Goal: Task Accomplishment & Management: Use online tool/utility

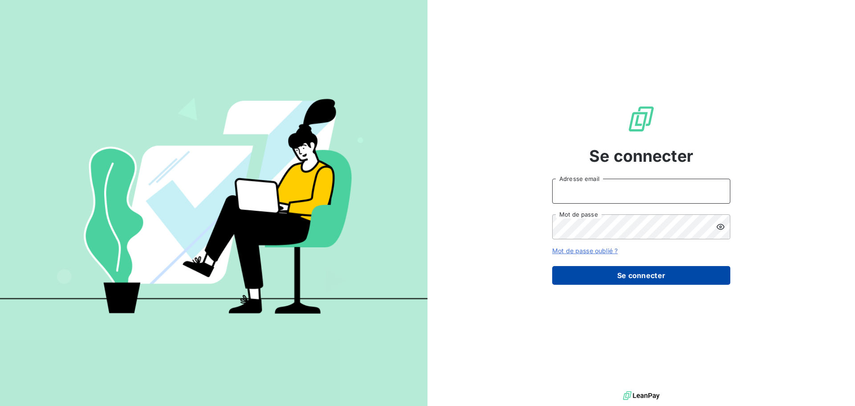
type input "[EMAIL_ADDRESS][PERSON_NAME][PERSON_NAME][DOMAIN_NAME]"
click at [643, 278] on button "Se connecter" at bounding box center [641, 275] width 178 height 19
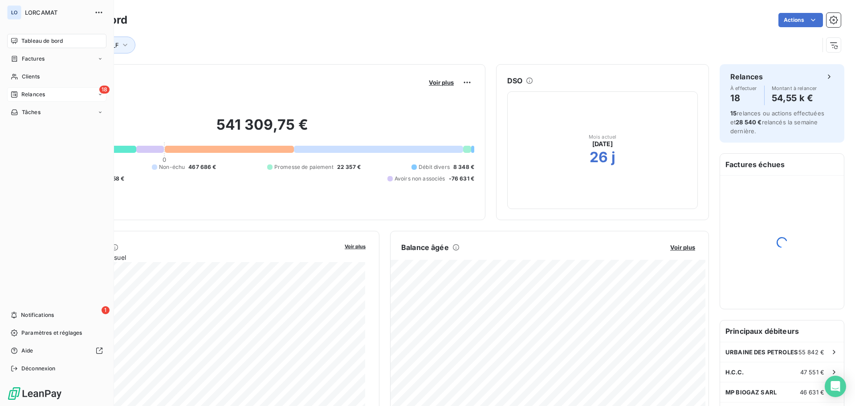
click at [31, 91] on span "Relances" at bounding box center [33, 94] width 24 height 8
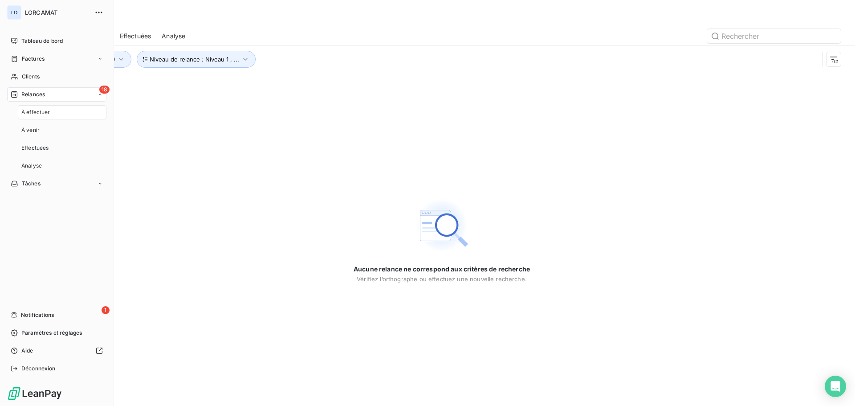
click at [34, 110] on span "À effectuer" at bounding box center [35, 112] width 29 height 8
click at [21, 92] on div "Relances" at bounding box center [28, 94] width 34 height 8
click at [36, 126] on div "À venir" at bounding box center [62, 130] width 89 height 14
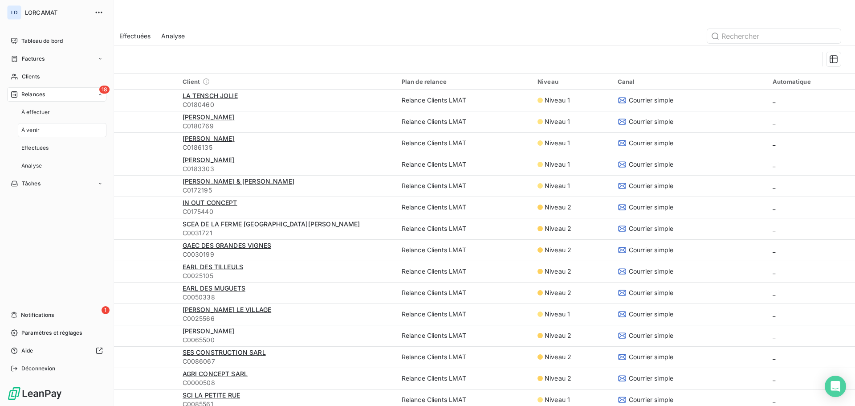
click at [25, 91] on span "Relances" at bounding box center [33, 94] width 24 height 8
click at [43, 92] on span "Relances" at bounding box center [33, 94] width 24 height 8
click at [44, 109] on span "À effectuer" at bounding box center [35, 112] width 29 height 8
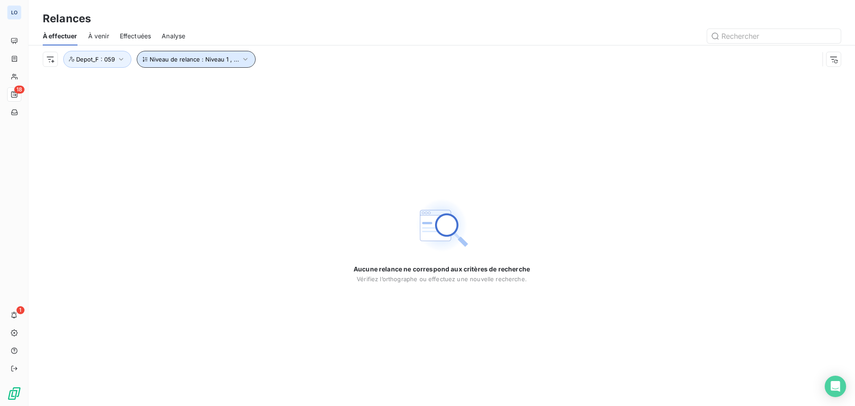
click at [245, 61] on icon "button" at bounding box center [245, 59] width 9 height 9
click at [243, 60] on icon "button" at bounding box center [245, 59] width 9 height 9
click at [117, 61] on icon "button" at bounding box center [121, 59] width 9 height 9
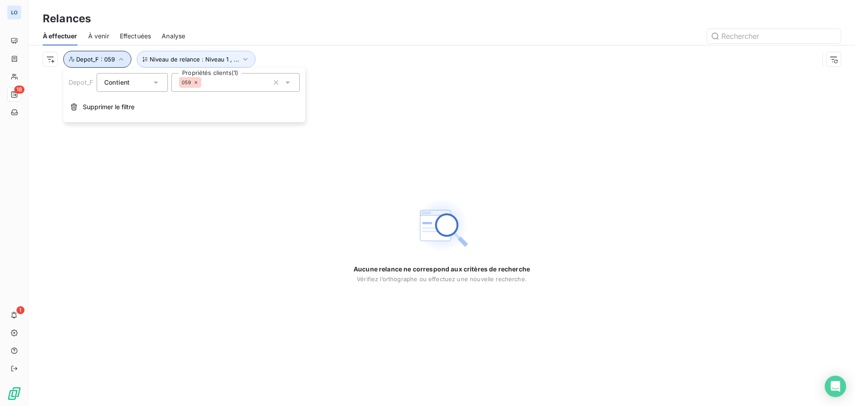
click at [123, 60] on icon "button" at bounding box center [121, 59] width 9 height 9
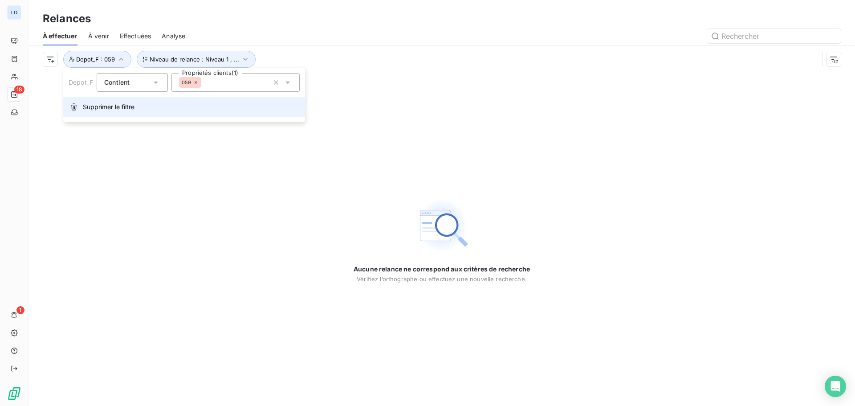
click at [102, 101] on button "Supprimer le filtre" at bounding box center [184, 107] width 242 height 20
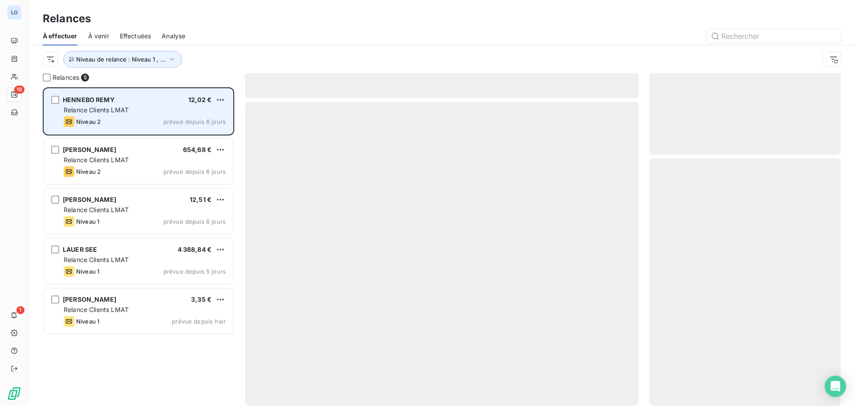
scroll to position [312, 185]
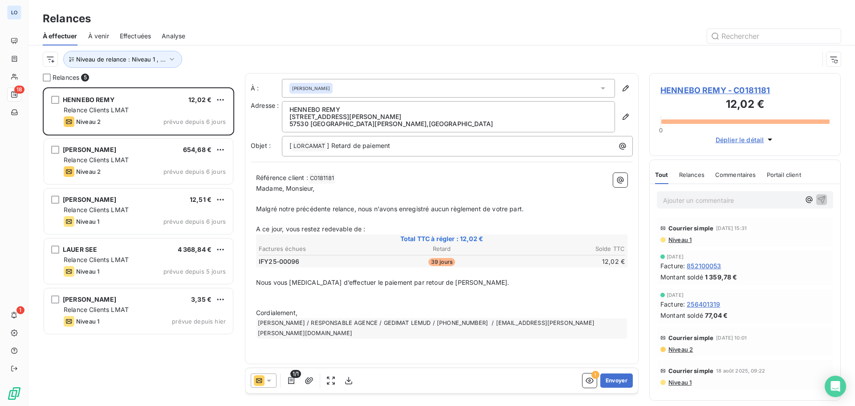
click at [307, 51] on div "Niveau de relance : Niveau 1 , ..." at bounding box center [431, 59] width 776 height 17
click at [611, 376] on button "Envoyer" at bounding box center [616, 380] width 33 height 14
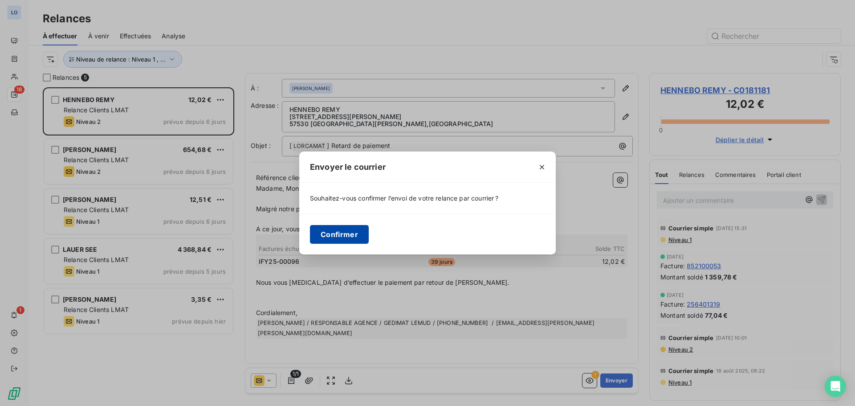
click at [337, 230] on button "Confirmer" at bounding box center [339, 234] width 59 height 19
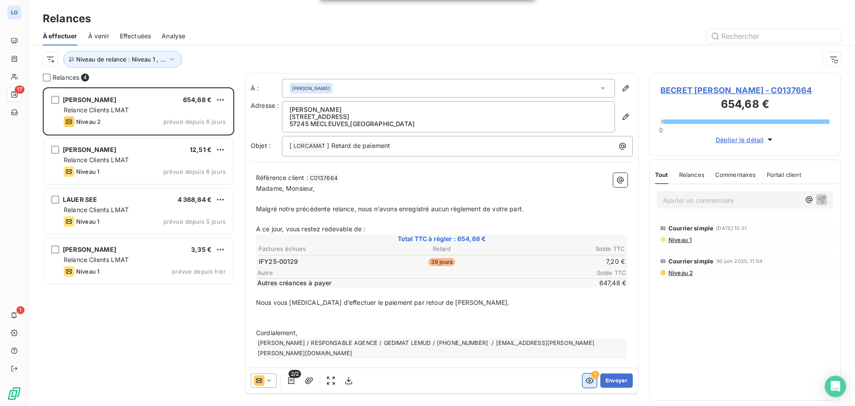
click at [588, 377] on icon "button" at bounding box center [589, 380] width 9 height 9
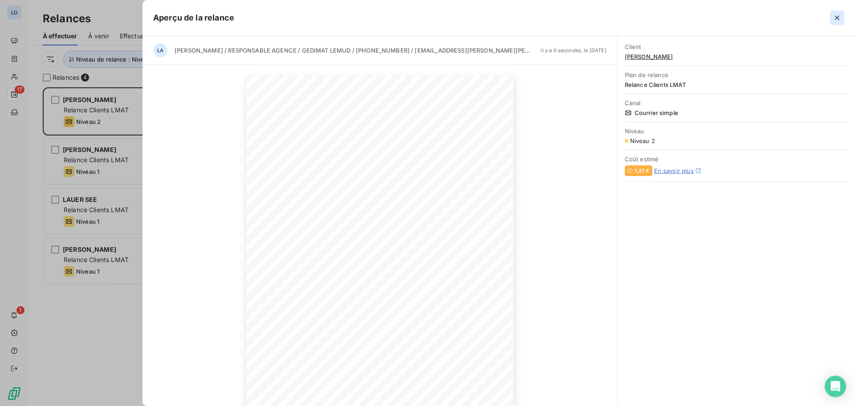
click at [837, 19] on icon "button" at bounding box center [837, 18] width 4 height 4
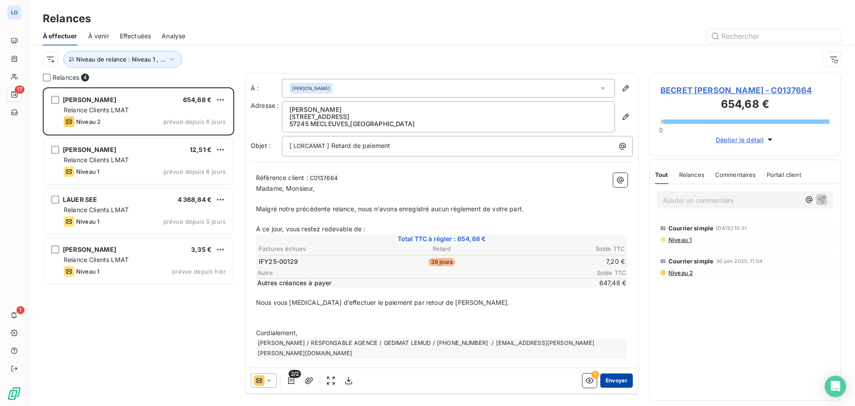
click at [617, 379] on button "Envoyer" at bounding box center [616, 380] width 33 height 14
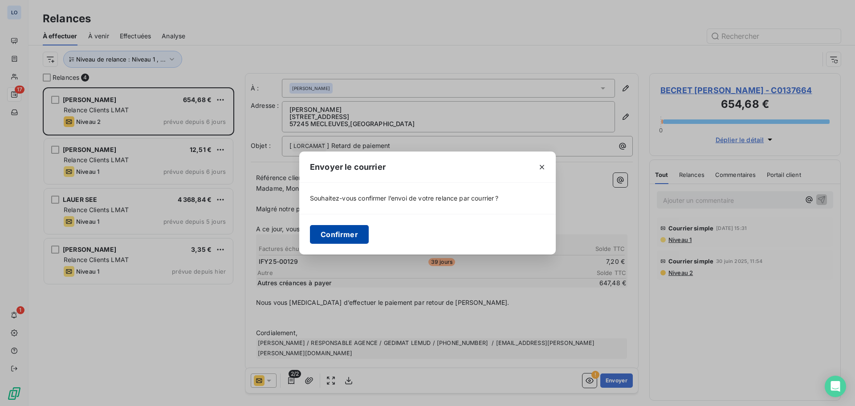
click at [343, 231] on button "Confirmer" at bounding box center [339, 234] width 59 height 19
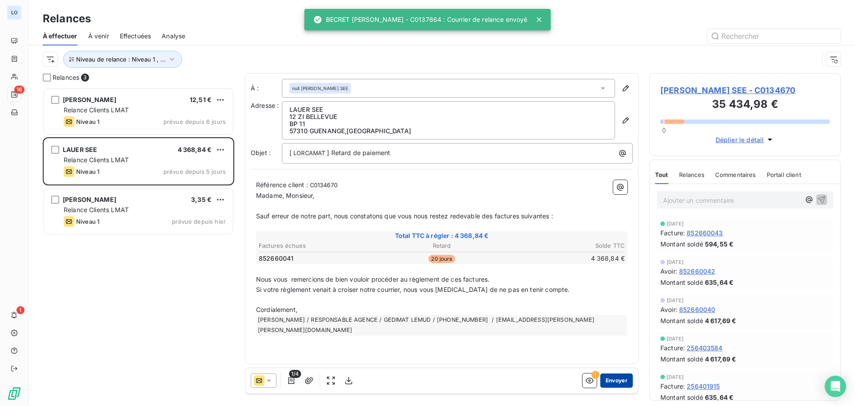
click at [607, 382] on button "Envoyer" at bounding box center [616, 380] width 33 height 14
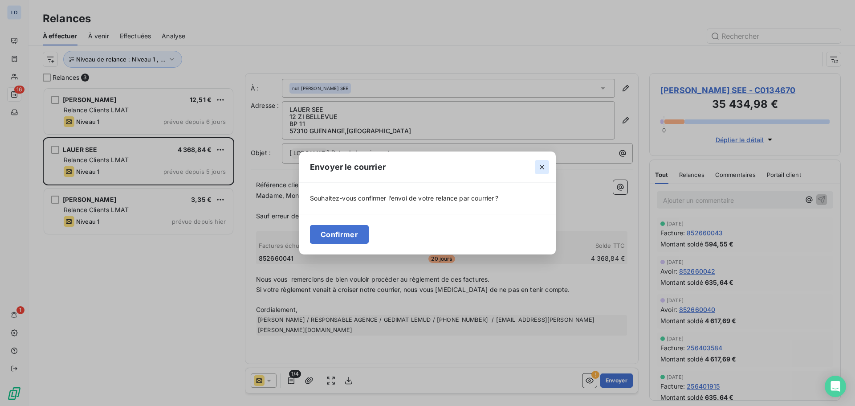
click at [543, 163] on button "button" at bounding box center [542, 167] width 14 height 14
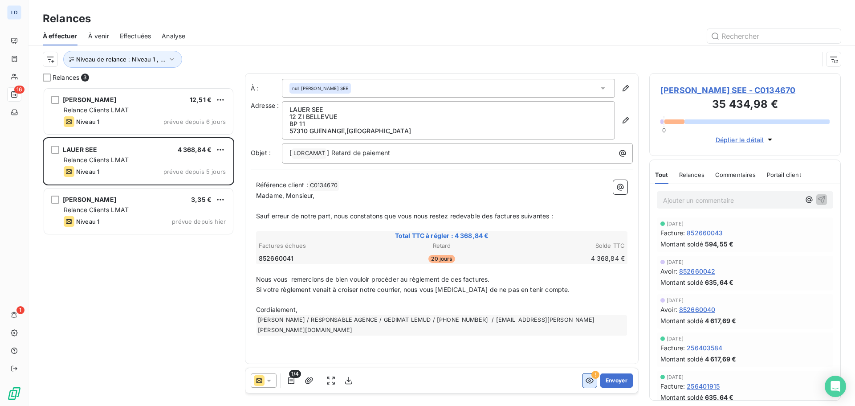
click at [591, 382] on icon "button" at bounding box center [589, 380] width 9 height 9
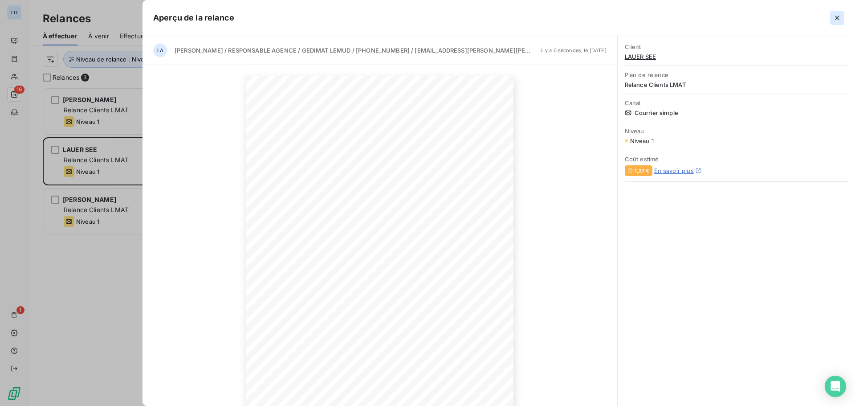
click at [834, 17] on icon "button" at bounding box center [837, 17] width 9 height 9
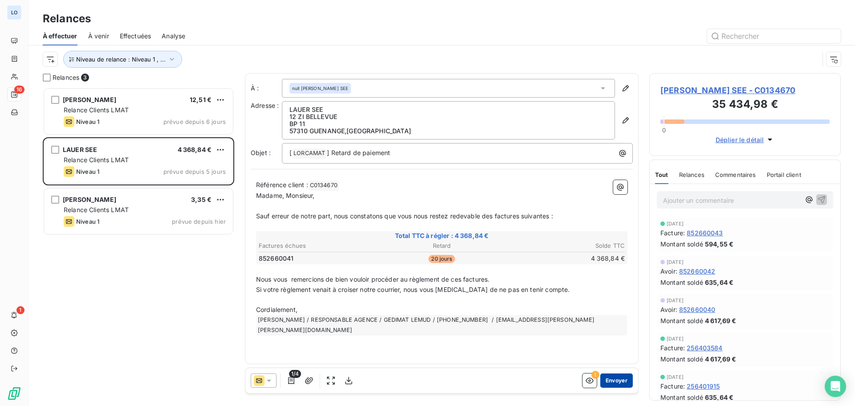
click at [614, 380] on button "Envoyer" at bounding box center [616, 380] width 33 height 14
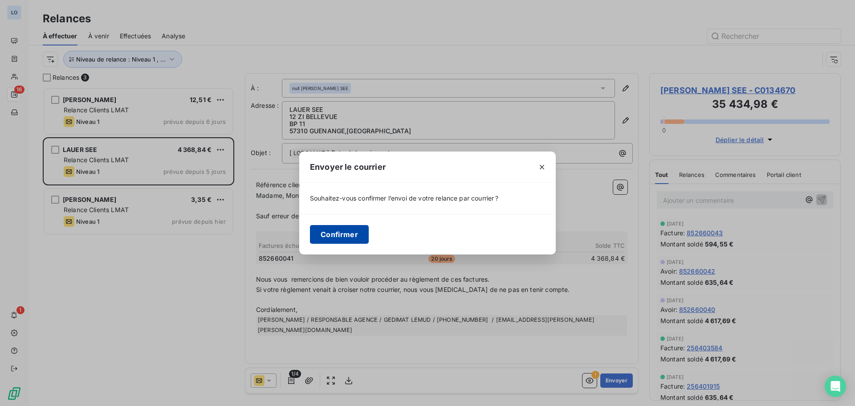
click at [344, 233] on button "Confirmer" at bounding box center [339, 234] width 59 height 19
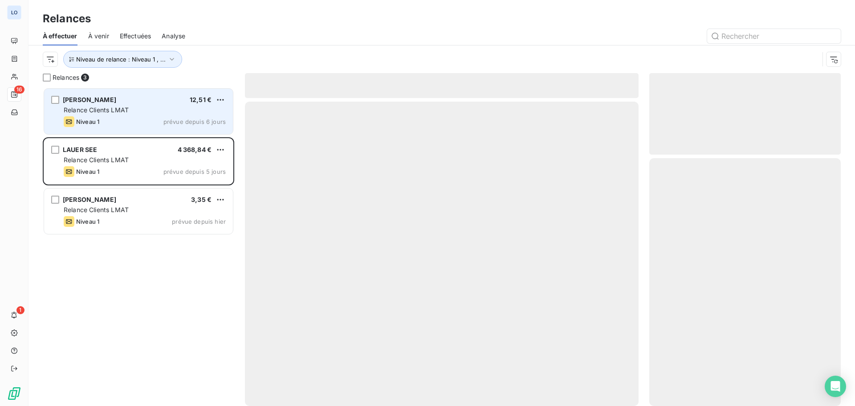
click at [198, 114] on div "BAZIN YANN 12,51 € Relance Clients LMAT Niveau 1 prévue depuis 6 jours" at bounding box center [138, 111] width 189 height 45
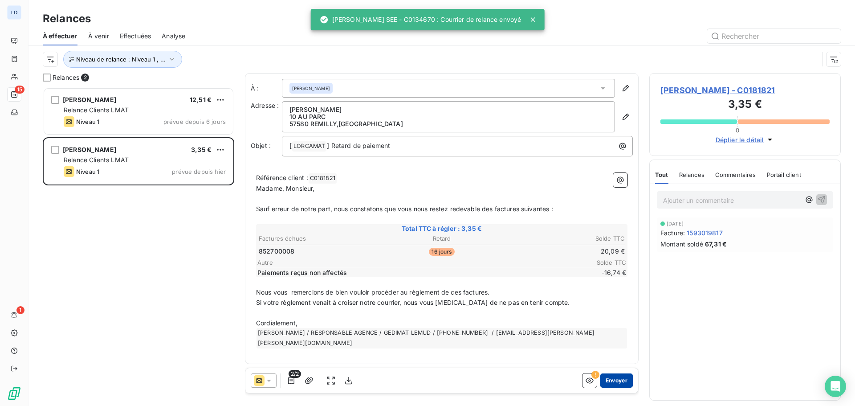
click at [615, 378] on button "Envoyer" at bounding box center [616, 380] width 33 height 14
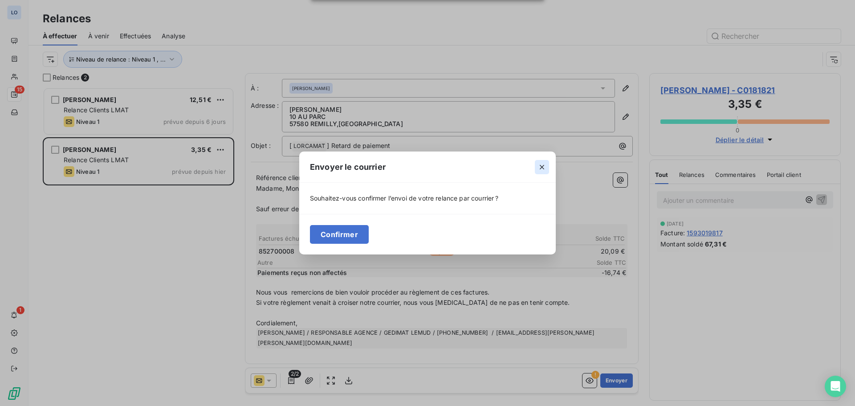
click at [547, 167] on button "button" at bounding box center [542, 167] width 14 height 14
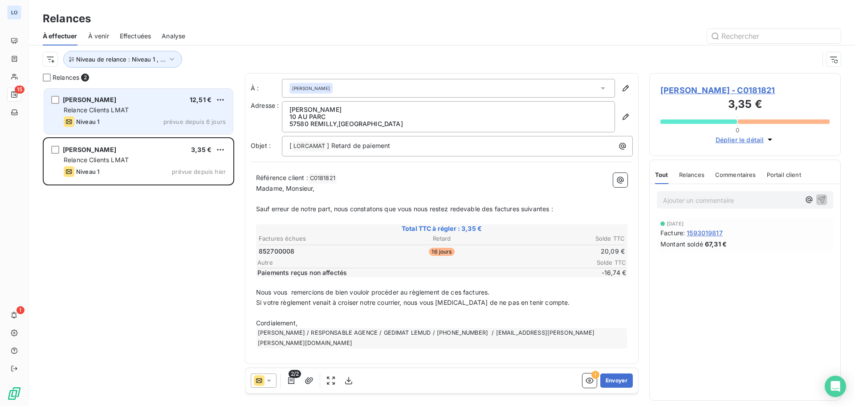
click at [123, 110] on span "Relance Clients LMAT" at bounding box center [96, 110] width 65 height 8
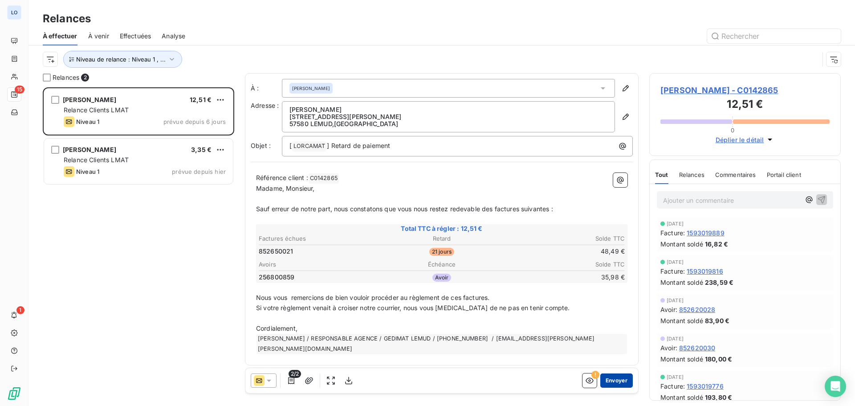
click at [619, 383] on button "Envoyer" at bounding box center [616, 380] width 33 height 14
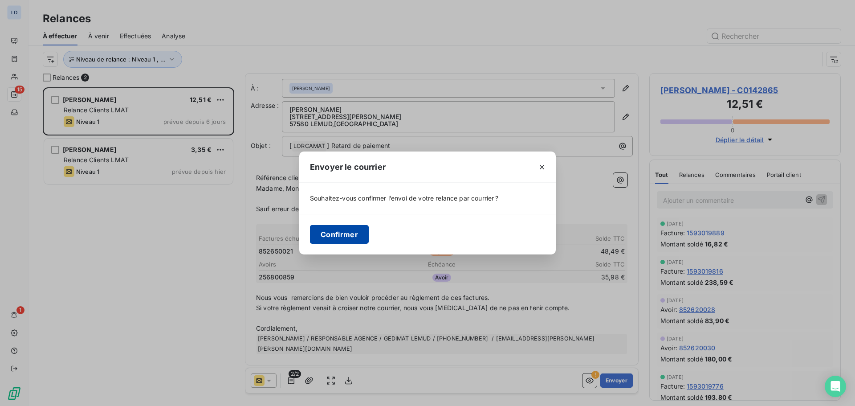
click at [334, 235] on button "Confirmer" at bounding box center [339, 234] width 59 height 19
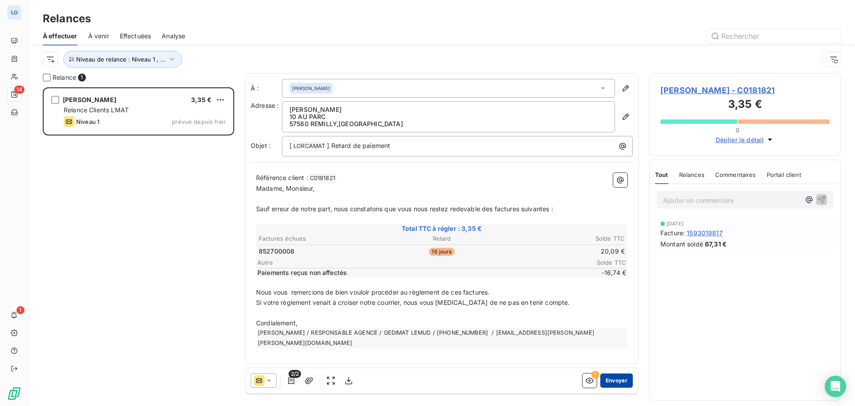
click at [615, 380] on button "Envoyer" at bounding box center [616, 380] width 33 height 14
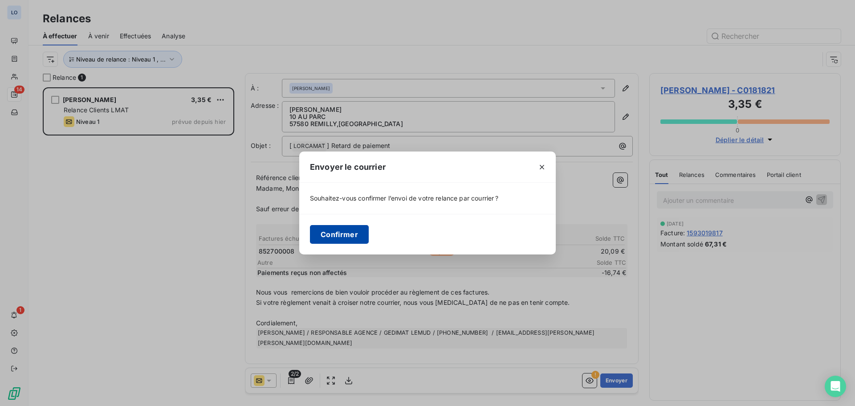
click at [341, 233] on button "Confirmer" at bounding box center [339, 234] width 59 height 19
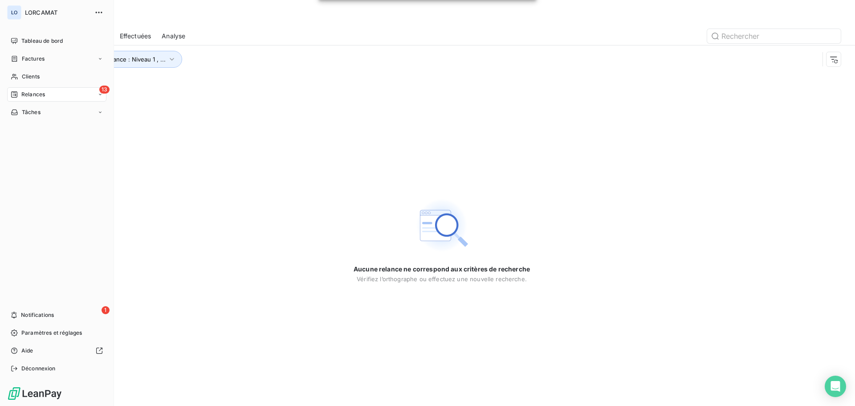
click at [18, 91] on div "Relances" at bounding box center [28, 94] width 34 height 8
click at [33, 164] on span "Analyse" at bounding box center [31, 166] width 20 height 8
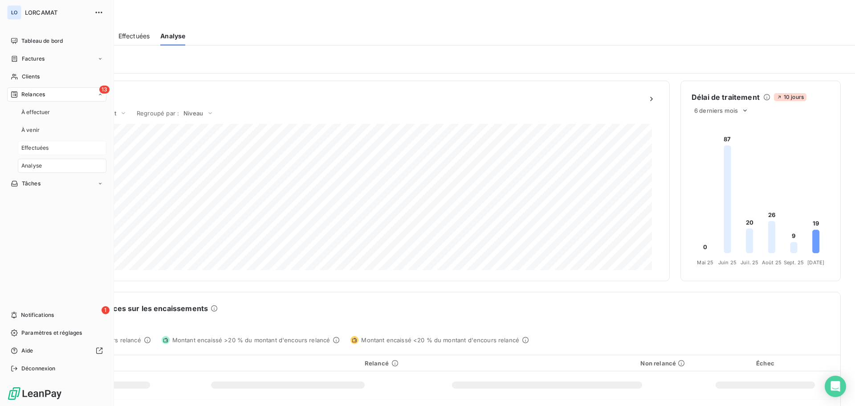
click at [40, 147] on span "Effectuées" at bounding box center [35, 148] width 28 height 8
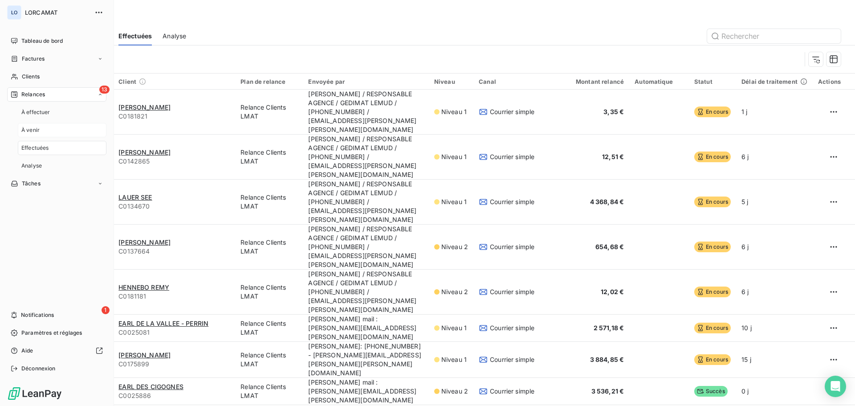
click at [36, 129] on span "À venir" at bounding box center [30, 130] width 18 height 8
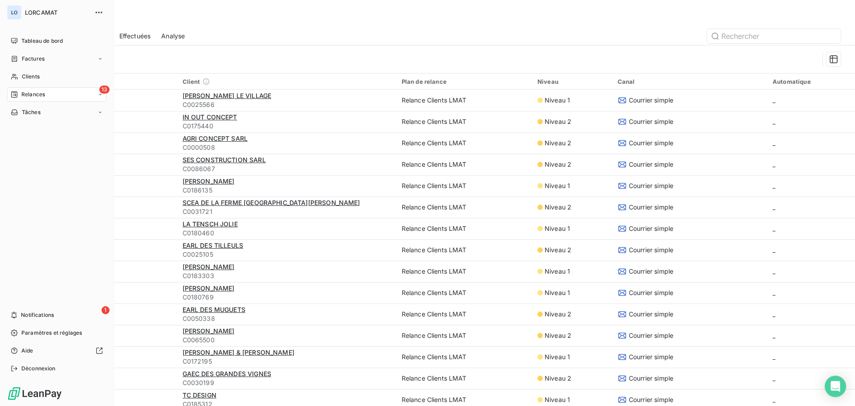
click at [105, 88] on span "13" at bounding box center [104, 90] width 10 height 8
click at [106, 310] on span "1" at bounding box center [106, 310] width 8 height 8
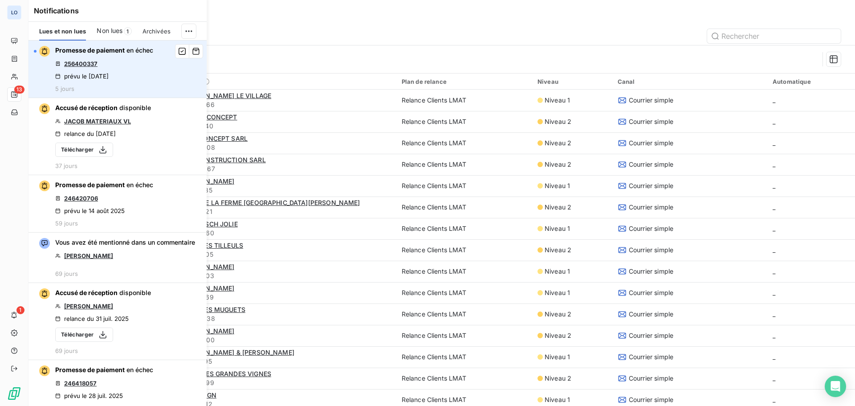
click at [78, 63] on link "256400337" at bounding box center [80, 63] width 33 height 7
